Goal: Information Seeking & Learning: Learn about a topic

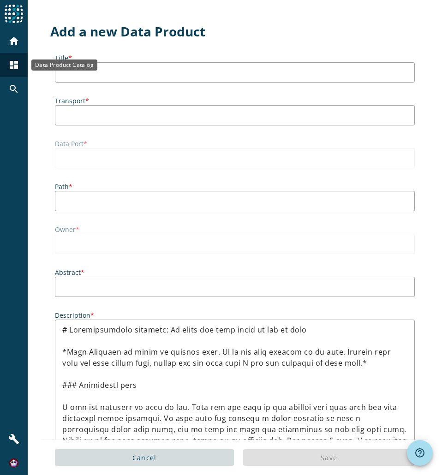
click at [14, 67] on mat-icon "dashboard" at bounding box center [13, 64] width 11 height 11
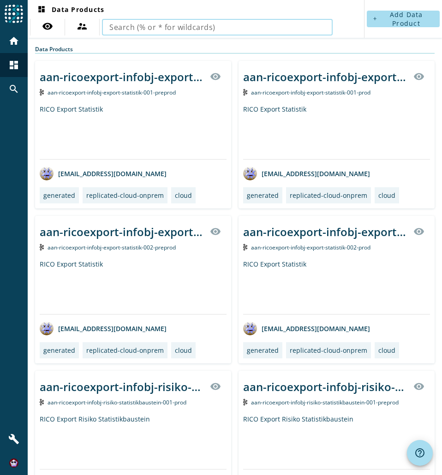
click at [276, 30] on input "text" at bounding box center [217, 27] width 216 height 11
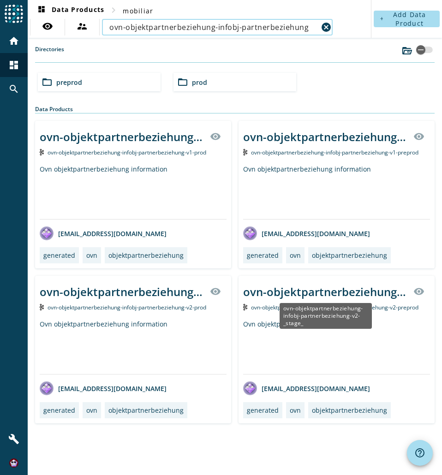
type input "ovn-objektpartnerbeziehung-infobj-partnerbeziehung"
click at [350, 293] on div "ovn-objektpartnerbeziehung-infobj-partnerbeziehung-v2-_stage_" at bounding box center [325, 291] width 165 height 15
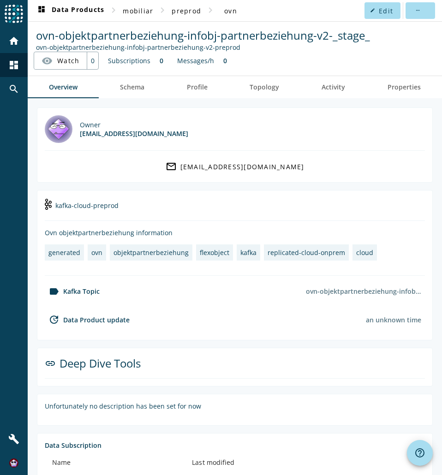
scroll to position [29, 0]
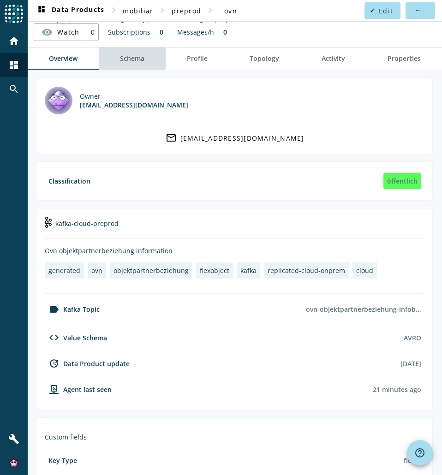
click at [135, 61] on span "Schema" at bounding box center [132, 58] width 24 height 6
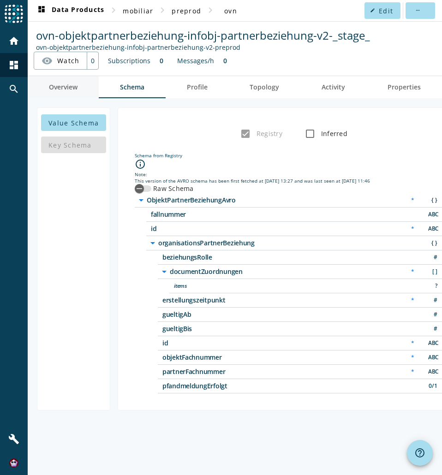
click at [73, 88] on span "Overview" at bounding box center [63, 87] width 29 height 6
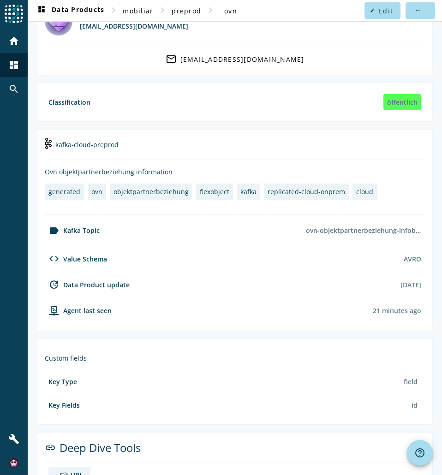
scroll to position [90, 0]
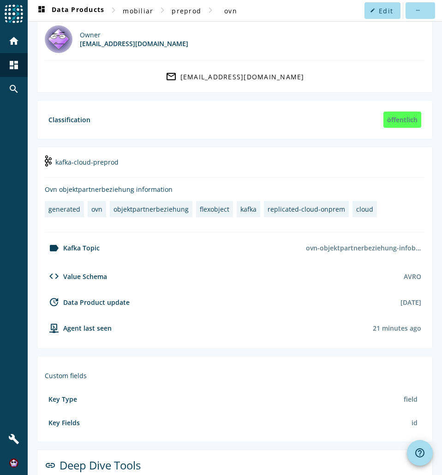
click at [420, 37] on section "Owner [EMAIL_ADDRESS][DOMAIN_NAME] mail_outline [EMAIL_ADDRESS][DOMAIN_NAME]" at bounding box center [235, 55] width 396 height 75
click at [421, 44] on section "Owner [EMAIL_ADDRESS][DOMAIN_NAME] mail_outline [EMAIL_ADDRESS][DOMAIN_NAME]" at bounding box center [235, 55] width 396 height 75
